Goal: Transaction & Acquisition: Purchase product/service

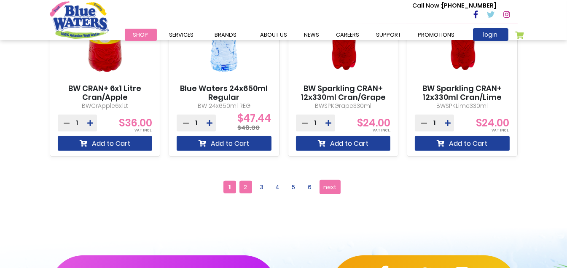
scroll to position [809, 0]
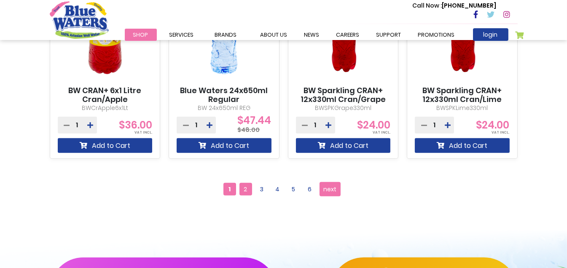
click at [241, 186] on span "2" at bounding box center [246, 189] width 13 height 13
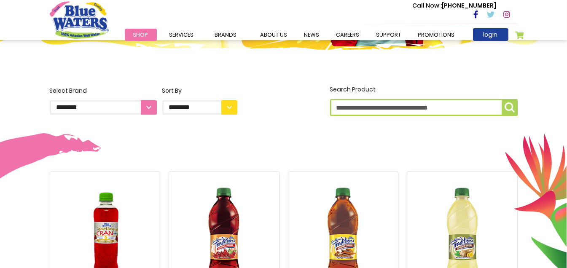
scroll to position [96, 0]
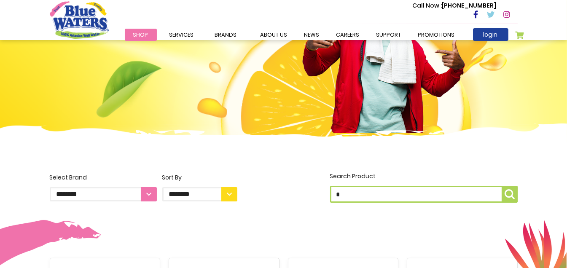
click at [369, 193] on input "*" at bounding box center [424, 194] width 188 height 17
type input "*****"
click at [502, 186] on button "Search Product *****" at bounding box center [510, 194] width 16 height 17
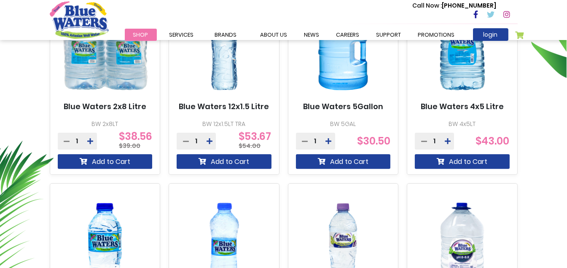
scroll to position [341, 0]
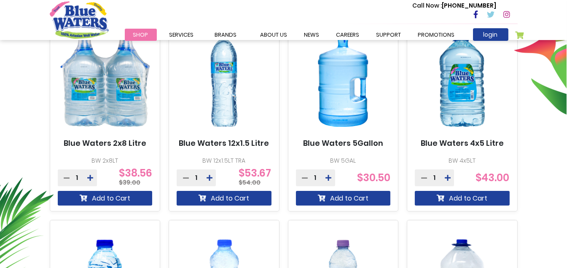
click at [446, 137] on img at bounding box center [462, 79] width 95 height 119
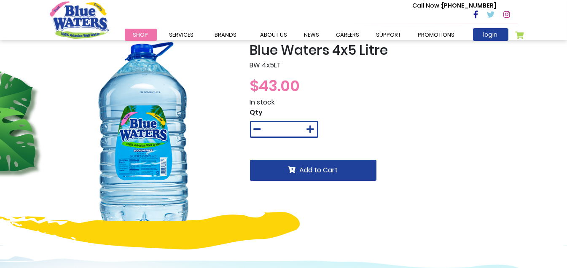
scroll to position [22, 0]
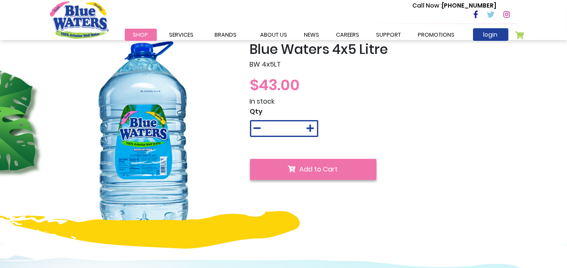
click at [294, 167] on icon "submit" at bounding box center [293, 169] width 8 height 7
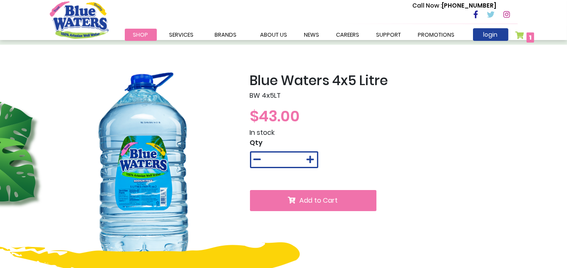
scroll to position [13, 0]
